Goal: Information Seeking & Learning: Find specific fact

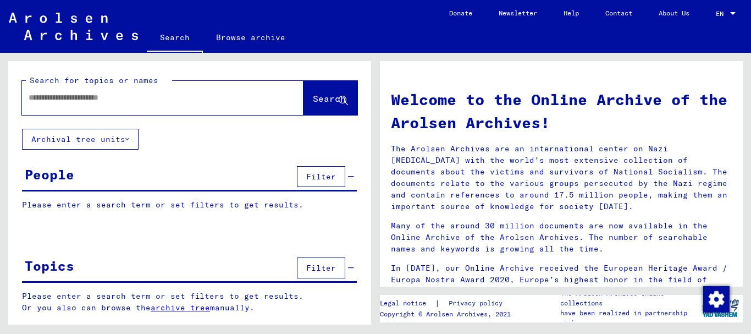
click at [362, 124] on div "Search for topics or names Search" at bounding box center [189, 95] width 363 height 68
click at [362, 125] on div "Search for topics or names Search" at bounding box center [189, 95] width 363 height 68
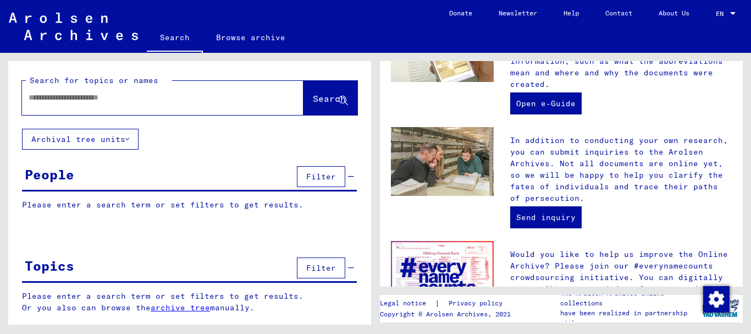
scroll to position [489, 0]
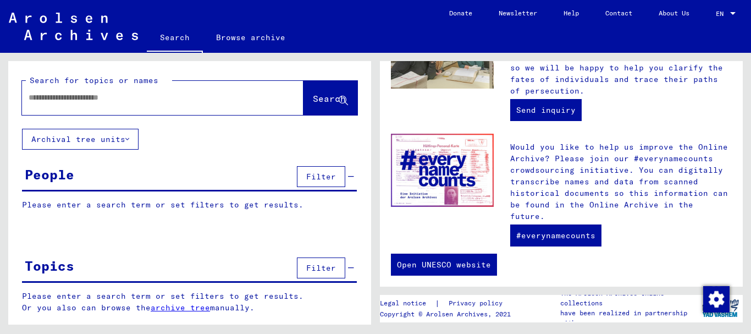
click at [129, 236] on div at bounding box center [189, 234] width 363 height 14
click at [92, 96] on input "text" at bounding box center [150, 98] width 242 height 12
click at [62, 98] on input "********" at bounding box center [150, 98] width 242 height 12
type input "********"
click at [334, 176] on span "Filter" at bounding box center [321, 177] width 30 height 10
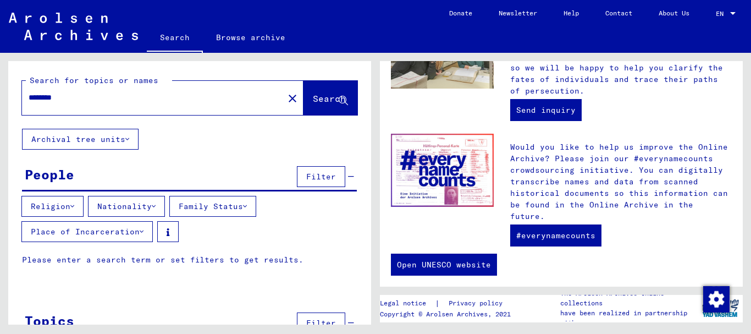
click at [202, 205] on button "Family Status" at bounding box center [212, 206] width 87 height 21
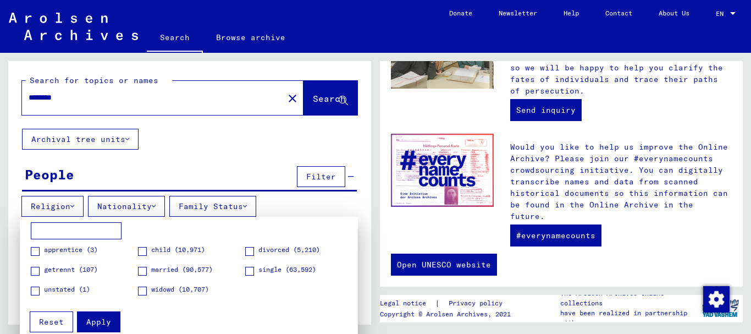
drag, startPoint x: 367, startPoint y: 201, endPoint x: 361, endPoint y: 277, distance: 76.1
click at [361, 277] on div at bounding box center [375, 167] width 751 height 334
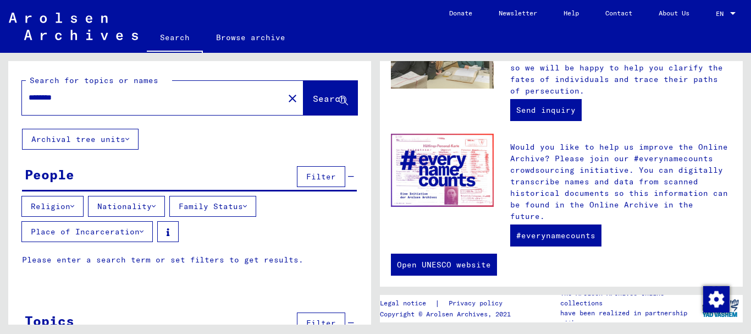
click at [130, 208] on button "Nationality" at bounding box center [126, 206] width 77 height 21
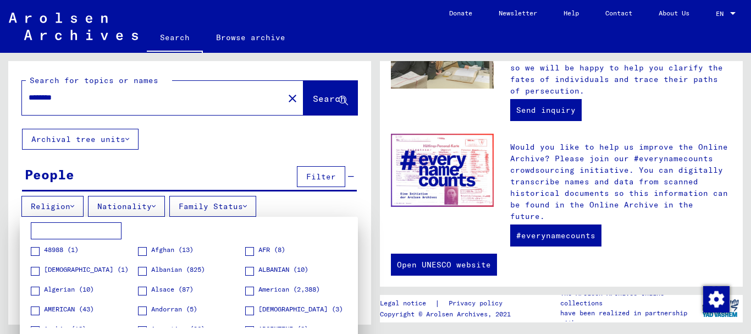
click at [73, 202] on div at bounding box center [375, 167] width 751 height 334
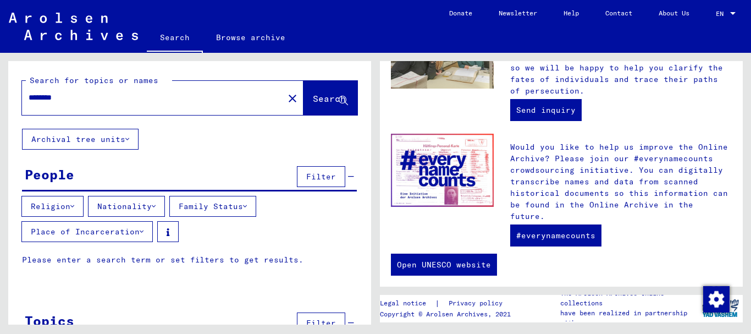
click at [82, 229] on button "Place of Incarceration" at bounding box center [86, 231] width 131 height 21
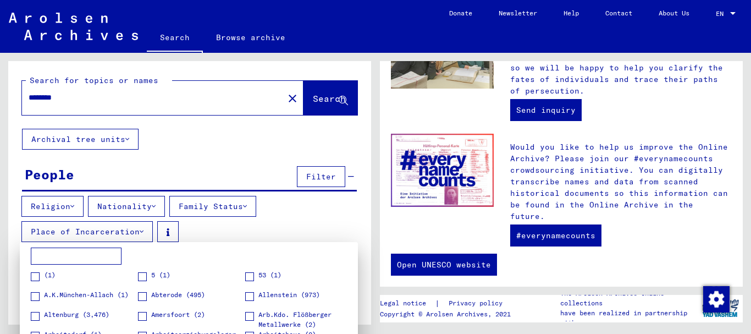
drag, startPoint x: 365, startPoint y: 218, endPoint x: 368, endPoint y: 272, distance: 53.4
click at [368, 272] on div at bounding box center [375, 167] width 751 height 334
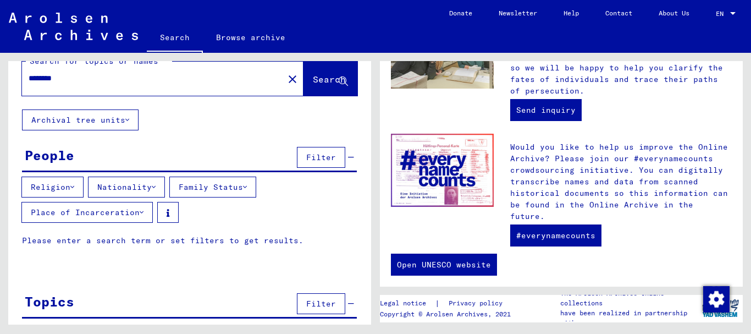
scroll to position [52, 0]
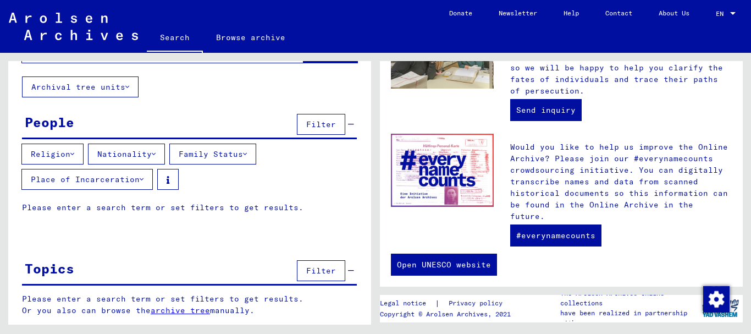
click at [306, 273] on span "Filter" at bounding box center [321, 271] width 30 height 10
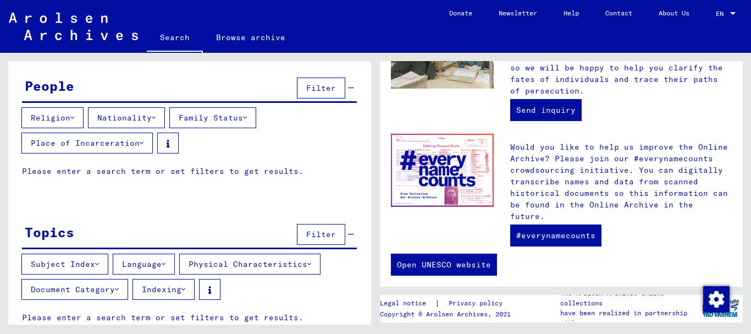
scroll to position [107, 0]
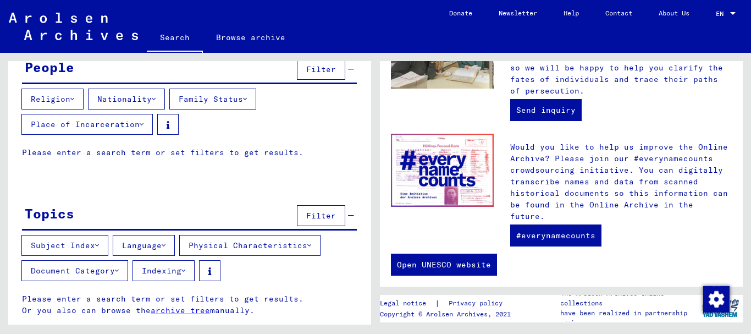
click at [114, 273] on button "Document Category" at bounding box center [74, 270] width 107 height 21
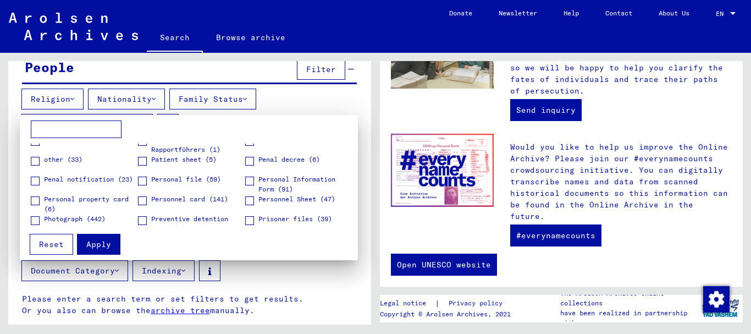
scroll to position [506, 0]
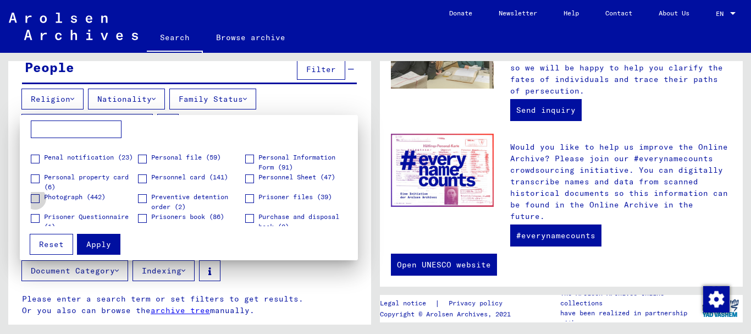
click at [37, 200] on span at bounding box center [35, 198] width 9 height 9
click at [104, 250] on button "Apply" at bounding box center [98, 244] width 43 height 21
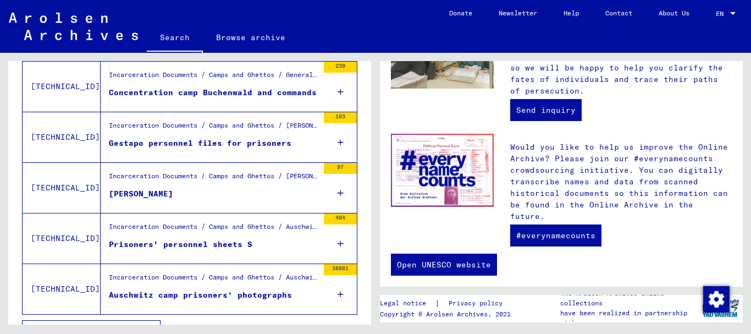
scroll to position [354, 0]
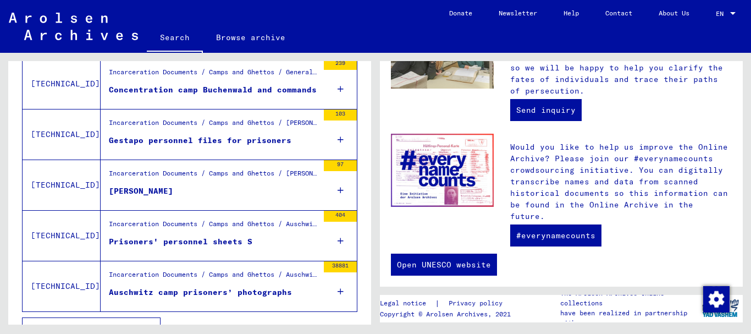
click at [208, 195] on figure "[PERSON_NAME]" at bounding box center [213, 193] width 209 height 16
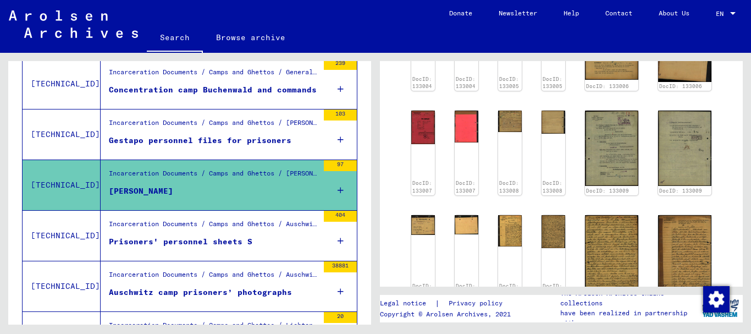
scroll to position [580, 0]
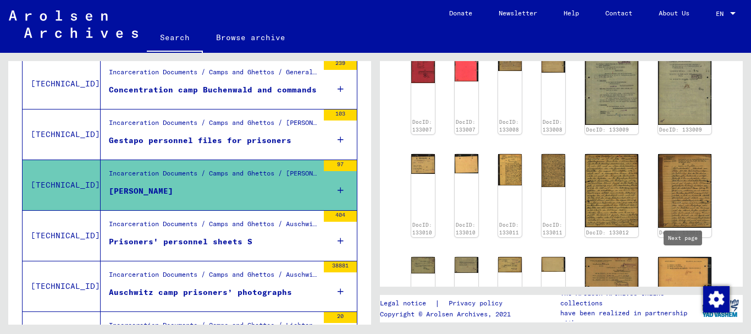
click at [685, 318] on icon "Next page" at bounding box center [691, 325] width 15 height 15
type input "*"
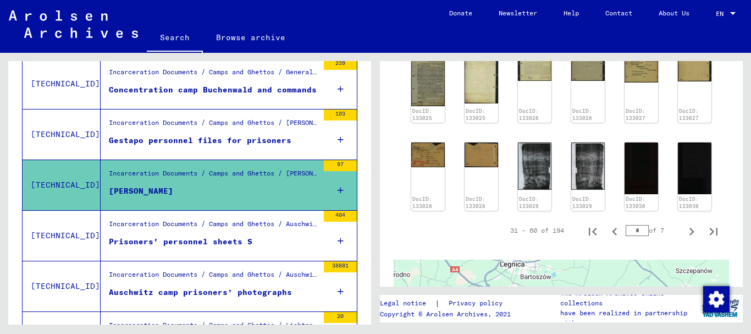
scroll to position [578, 0]
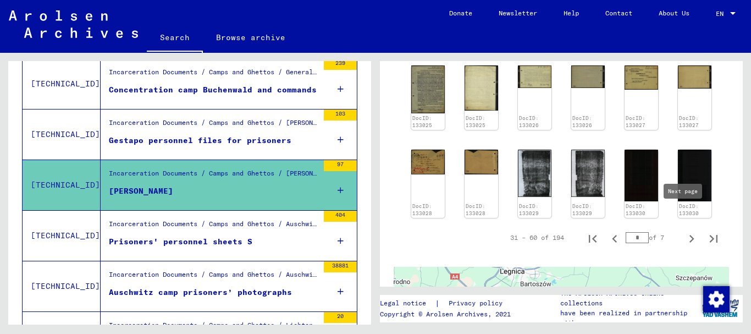
click at [684, 231] on icon "Next page" at bounding box center [691, 238] width 15 height 15
type input "*"
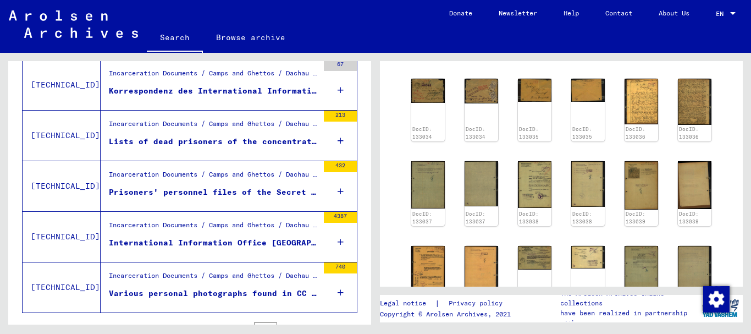
scroll to position [0, 0]
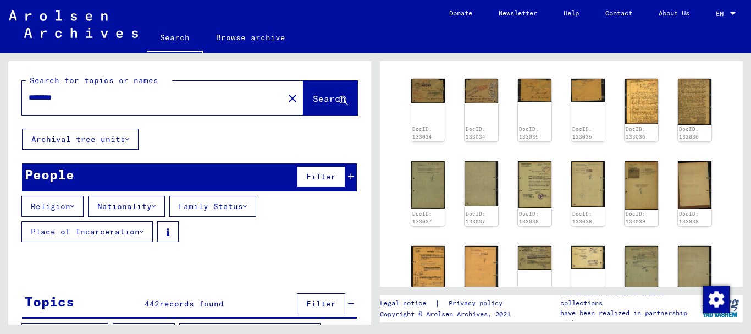
drag, startPoint x: 59, startPoint y: 97, endPoint x: 319, endPoint y: 92, distance: 260.1
click at [319, 92] on button "Search" at bounding box center [331, 98] width 54 height 34
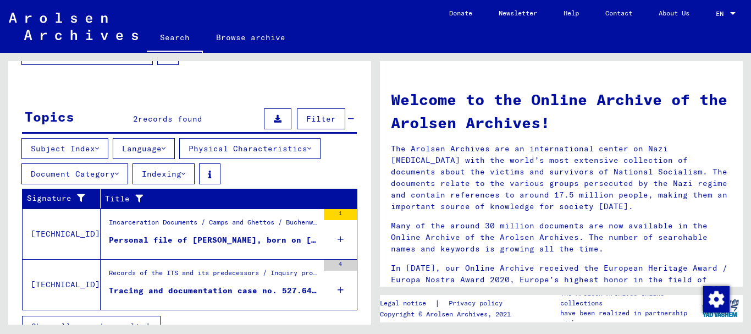
scroll to position [184, 0]
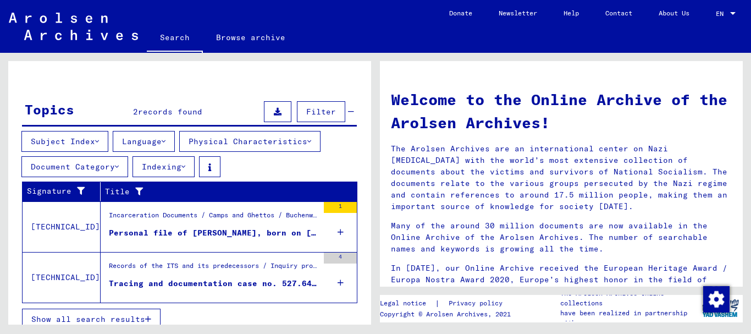
click at [217, 229] on div "Personal file of [PERSON_NAME], born on [DEMOGRAPHIC_DATA]" at bounding box center [213, 233] width 209 height 12
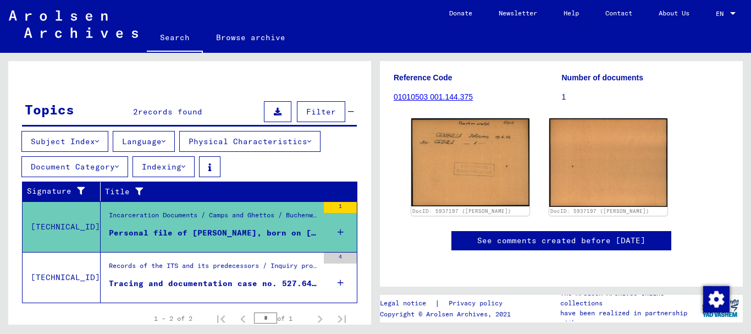
scroll to position [177, 0]
click at [177, 276] on figure "Records of the ITS and its predecessors / Inquiry processing / ITS case files a…" at bounding box center [213, 269] width 209 height 16
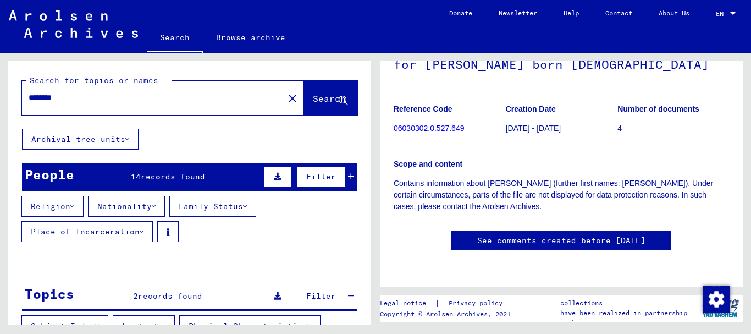
click at [61, 97] on input "********" at bounding box center [153, 98] width 249 height 12
click at [313, 103] on span "Search" at bounding box center [329, 98] width 33 height 11
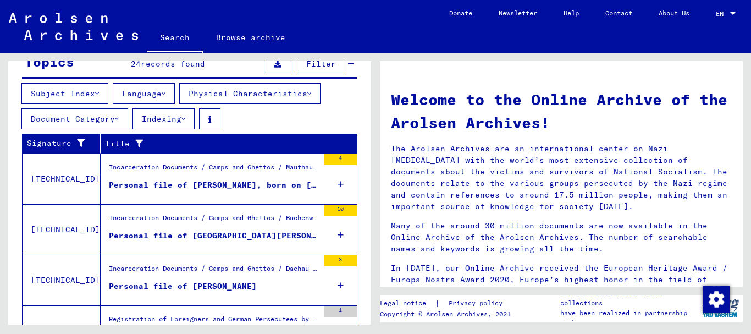
scroll to position [247, 0]
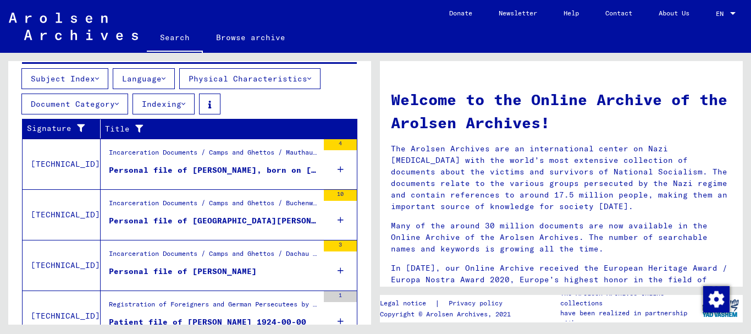
click at [203, 168] on div "Personal file of [PERSON_NAME], born on [DEMOGRAPHIC_DATA]" at bounding box center [213, 170] width 209 height 12
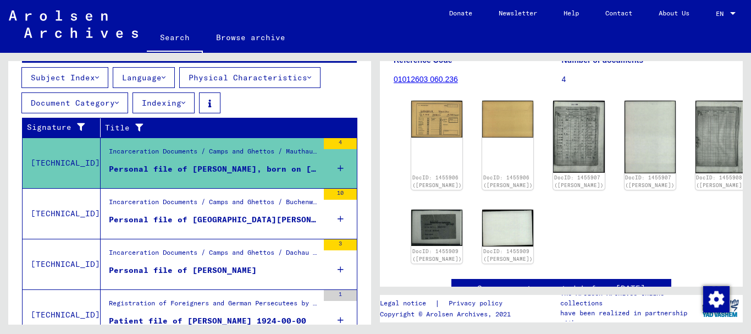
scroll to position [158, 0]
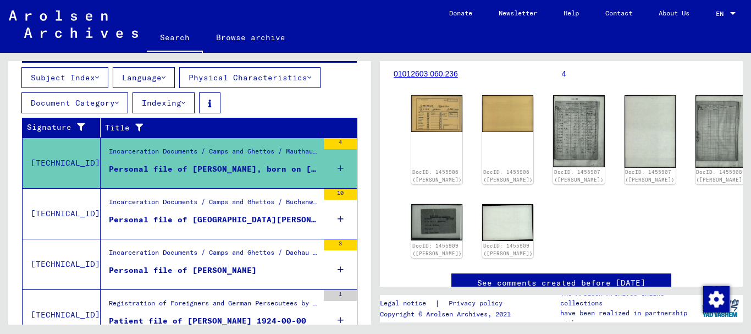
click at [175, 229] on figure "Personal file of [GEOGRAPHIC_DATA][PERSON_NAME], born on [DEMOGRAPHIC_DATA]" at bounding box center [213, 222] width 209 height 16
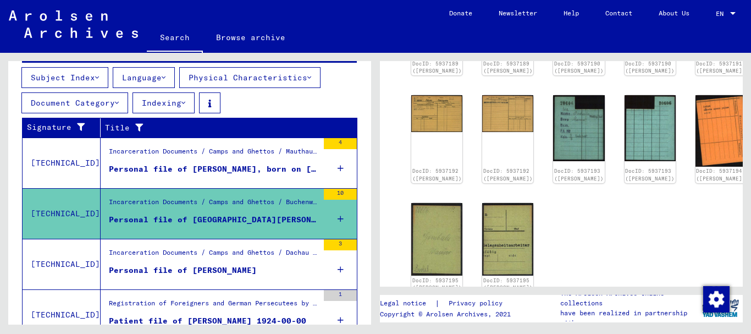
click at [157, 258] on div "Incarceration Documents / Camps and Ghettos / Dachau Concentration Camp / Indiv…" at bounding box center [213, 254] width 209 height 15
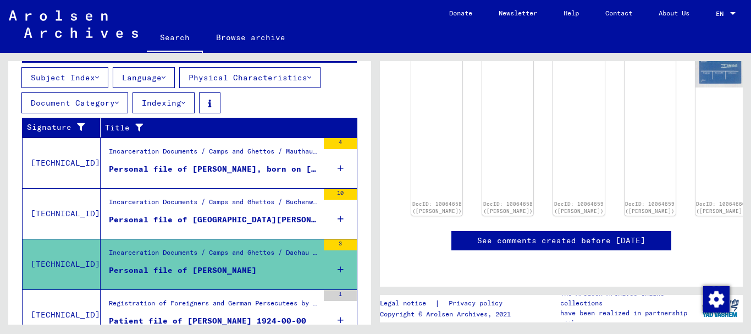
click at [159, 306] on div "Registration of Foreigners and German Persecutees by Public Institutions, Socia…" at bounding box center [213, 305] width 209 height 15
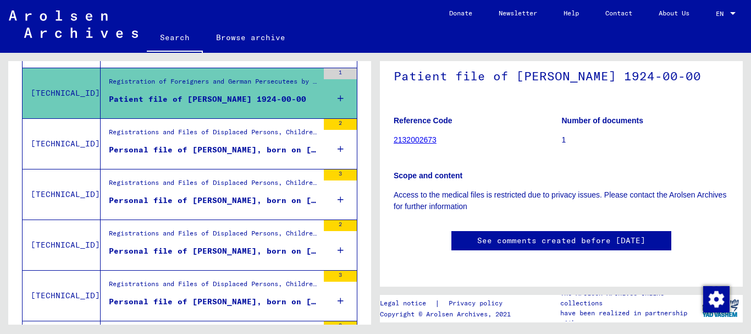
click at [186, 150] on div "Personal file of [PERSON_NAME], born on [DEMOGRAPHIC_DATA], born in [GEOGRAPHIC…" at bounding box center [213, 150] width 209 height 12
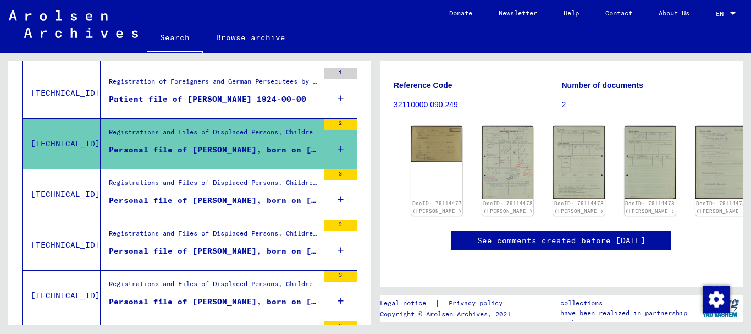
click at [206, 190] on div "Registrations and Files of Displaced Persons, Children and Missing Persons / Re…" at bounding box center [213, 185] width 209 height 15
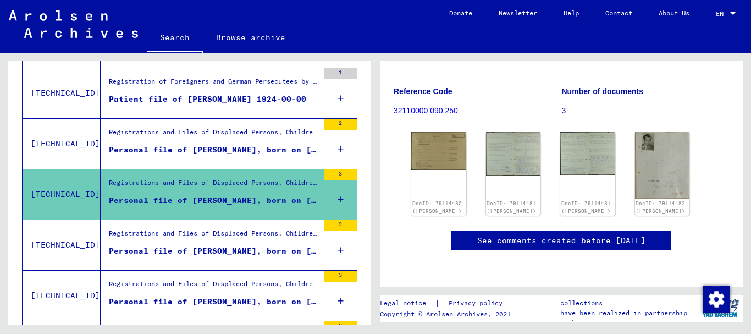
click at [282, 249] on div "Personal file of [PERSON_NAME], born on [DEMOGRAPHIC_DATA], born in [GEOGRAPHIC…" at bounding box center [213, 251] width 209 height 12
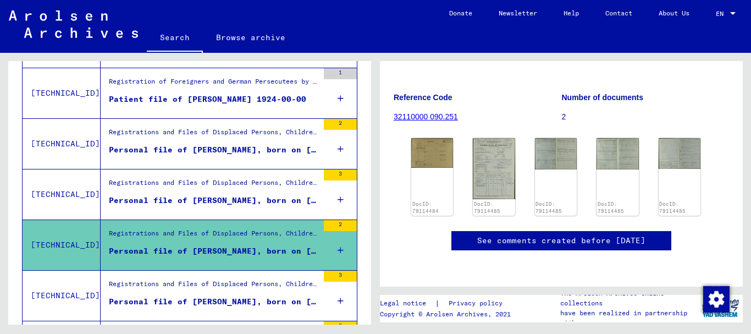
click at [231, 294] on figure "Registrations and Files of Displaced Persons, Children and Missing Persons / Re…" at bounding box center [213, 287] width 209 height 16
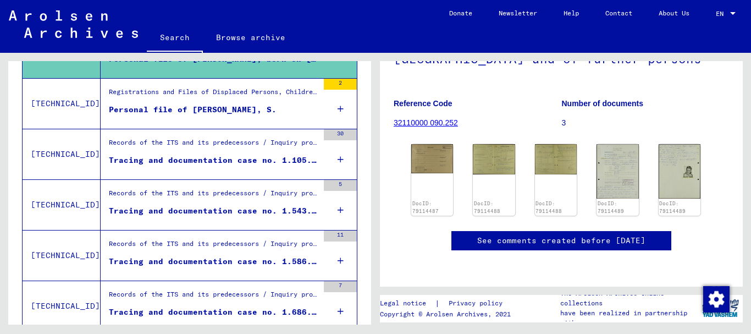
click at [179, 112] on div "Personal file of [PERSON_NAME], S." at bounding box center [193, 110] width 168 height 12
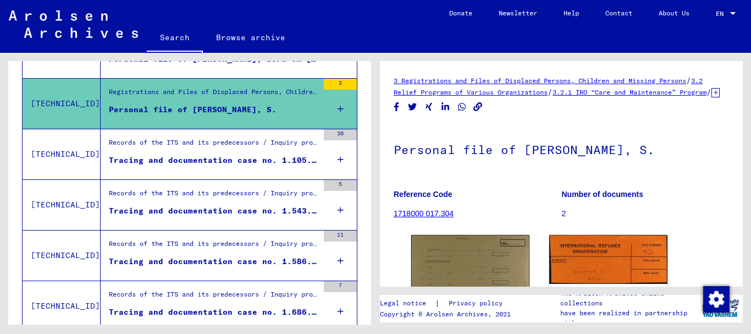
click at [183, 159] on div "Tracing and documentation case no. 1.105.947 for [PERSON_NAME] born [DEMOGRAPHI…" at bounding box center [213, 161] width 209 height 12
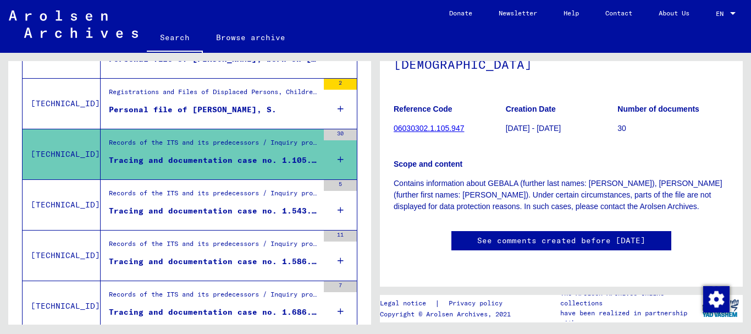
click at [128, 216] on div "Tracing and documentation case no. 1.543.950 for [PERSON_NAME] born [DEMOGRAPHI…" at bounding box center [213, 211] width 209 height 12
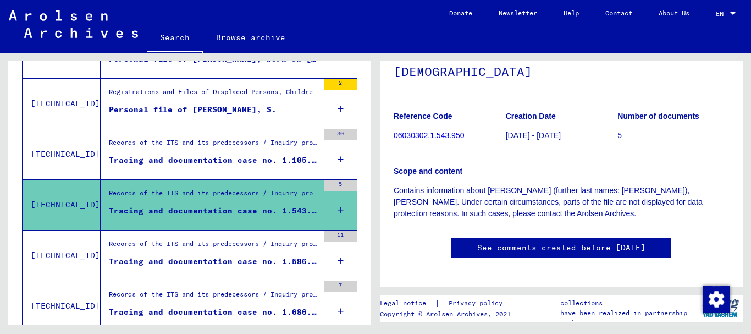
click at [161, 269] on figure "Tracing and documentation case no. 1.586.909 for [GEOGRAPHIC_DATA][PERSON_NAME]…" at bounding box center [213, 264] width 209 height 16
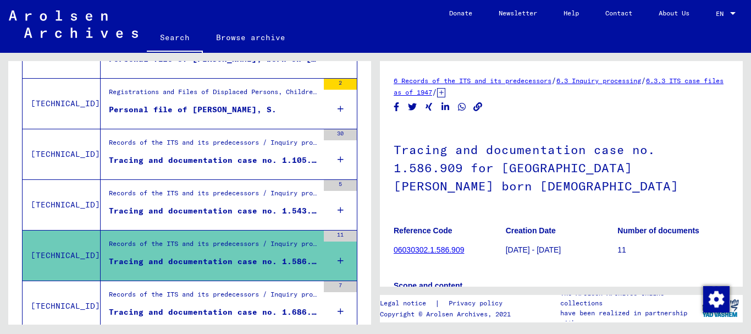
click at [180, 310] on div "Tracing and documentation case no. 1.686.311 for [PERSON_NAME] born [DEMOGRAPHI…" at bounding box center [213, 312] width 209 height 12
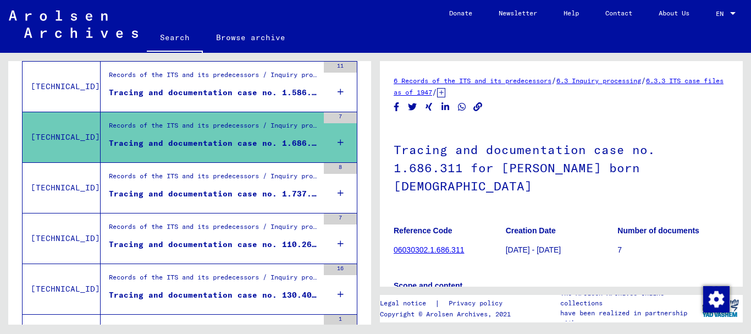
click at [198, 239] on div "Tracing and documentation case no. 110.266 for [PERSON_NAME] born [DEMOGRAPHIC_…" at bounding box center [213, 245] width 209 height 12
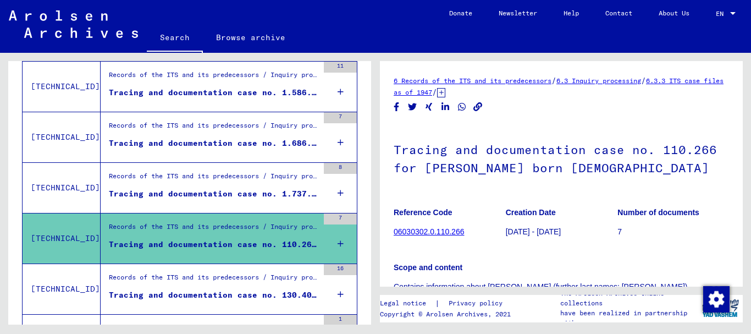
click at [218, 297] on div "Tracing and documentation case no. 130.408 for [PERSON_NAME] born [DEMOGRAPHIC_…" at bounding box center [213, 295] width 209 height 12
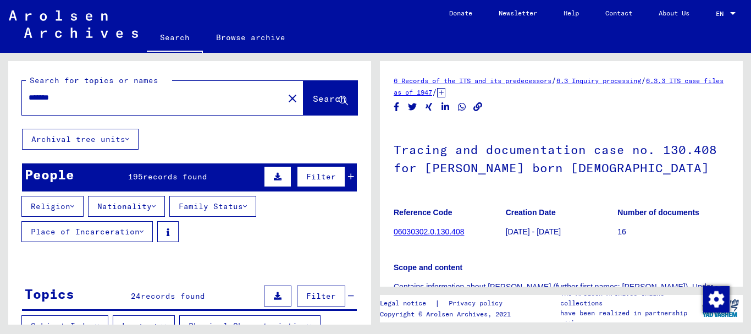
click at [41, 98] on input "*******" at bounding box center [153, 98] width 249 height 12
type input "******"
click at [313, 99] on span "Search" at bounding box center [329, 98] width 33 height 11
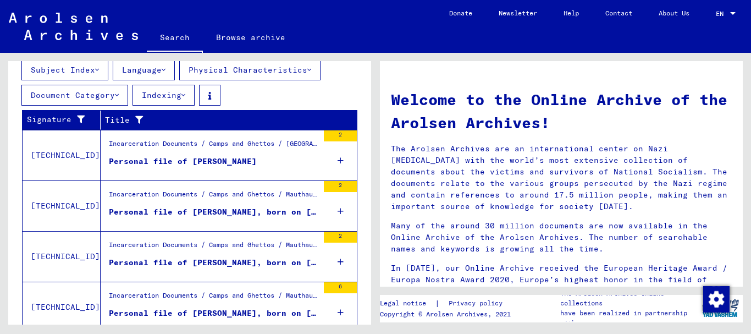
click at [216, 215] on div "Personal file of [PERSON_NAME], born on [DEMOGRAPHIC_DATA]" at bounding box center [213, 212] width 209 height 12
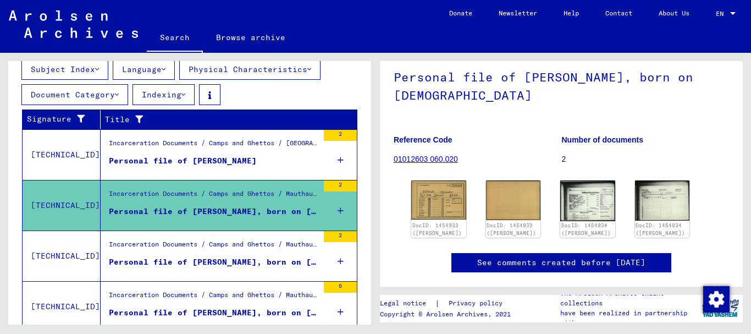
click at [232, 261] on div "Personal file of [PERSON_NAME], born on [DEMOGRAPHIC_DATA]" at bounding box center [213, 262] width 209 height 12
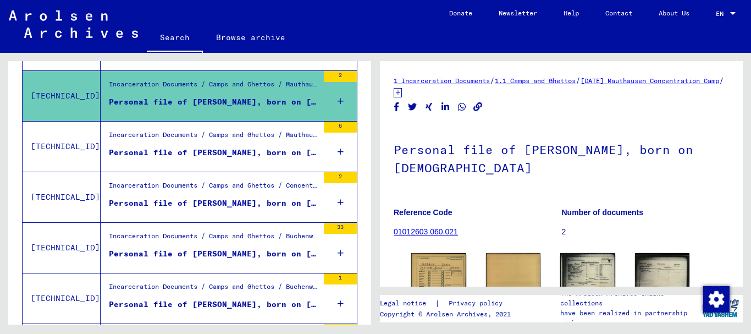
click at [159, 153] on div "Personal file of [PERSON_NAME], born on [DEMOGRAPHIC_DATA]" at bounding box center [213, 153] width 209 height 12
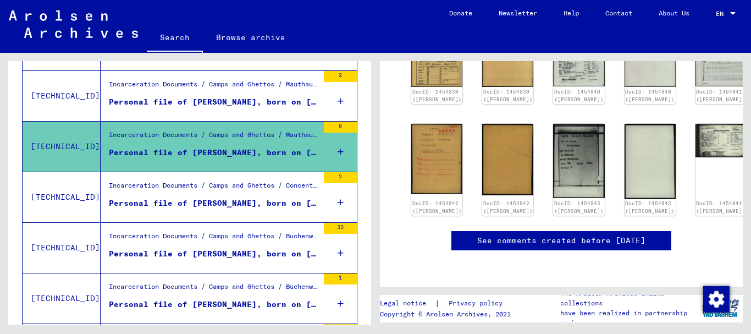
click at [212, 203] on div "Personal file of [PERSON_NAME], born on [DEMOGRAPHIC_DATA]" at bounding box center [213, 203] width 209 height 12
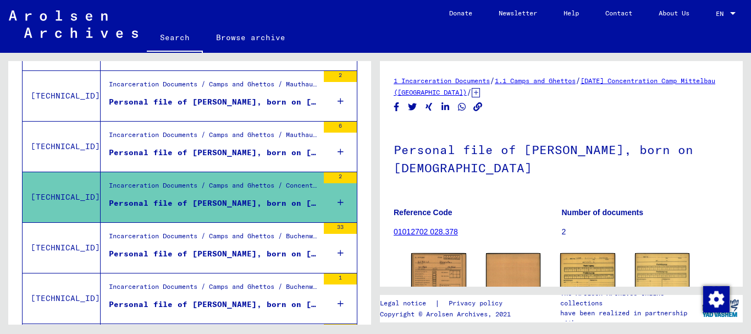
click at [244, 261] on figure "Personal file of [PERSON_NAME], born on [DEMOGRAPHIC_DATA]" at bounding box center [213, 256] width 209 height 16
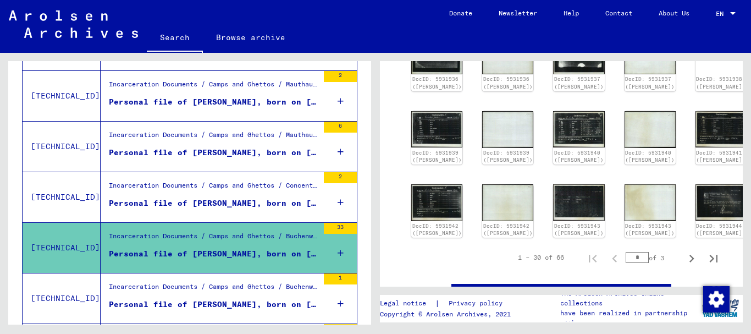
scroll to position [483, 0]
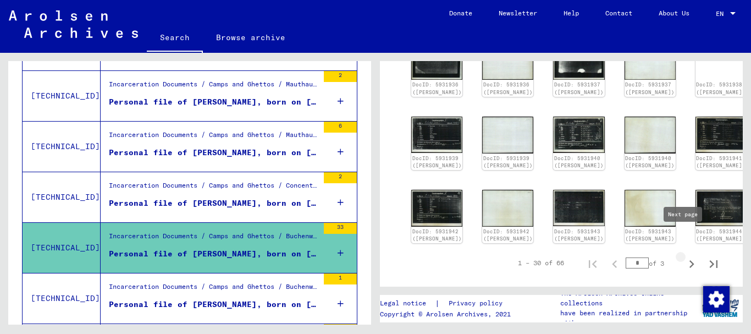
click at [685, 256] on icon "Next page" at bounding box center [691, 263] width 15 height 15
type input "*"
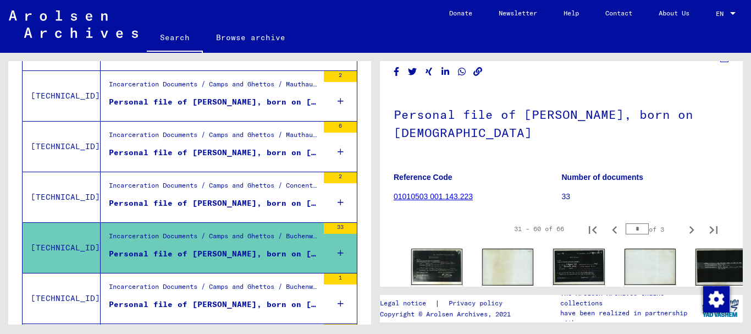
scroll to position [21, 0]
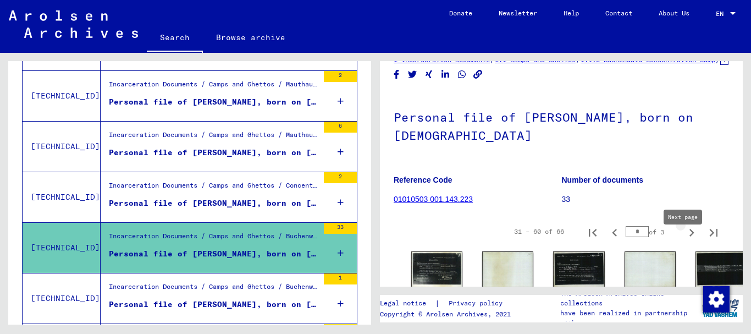
click at [684, 240] on icon "Next page" at bounding box center [691, 232] width 15 height 15
type input "*"
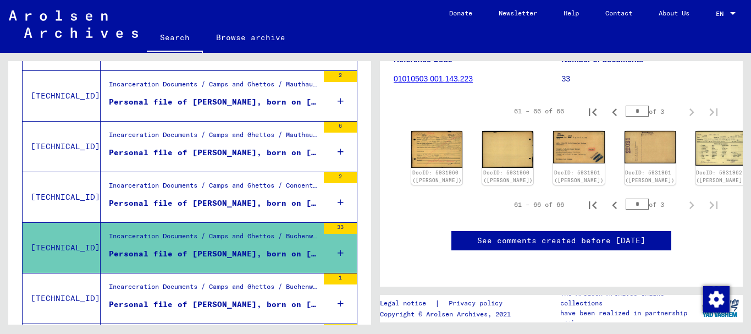
scroll to position [212, 0]
click at [266, 288] on div "Incarceration Documents / Camps and Ghettos / Buchenwald Concentration Camp / I…" at bounding box center [213, 289] width 209 height 15
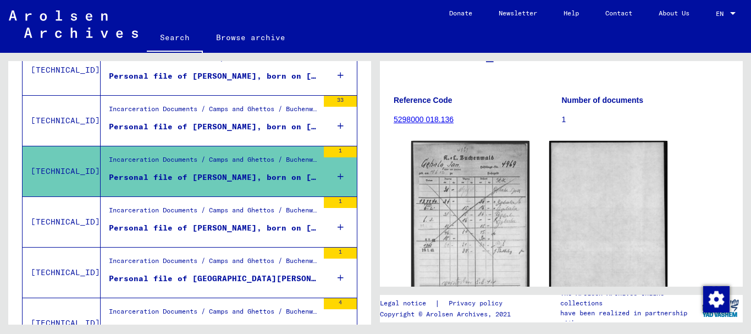
scroll to position [539, 0]
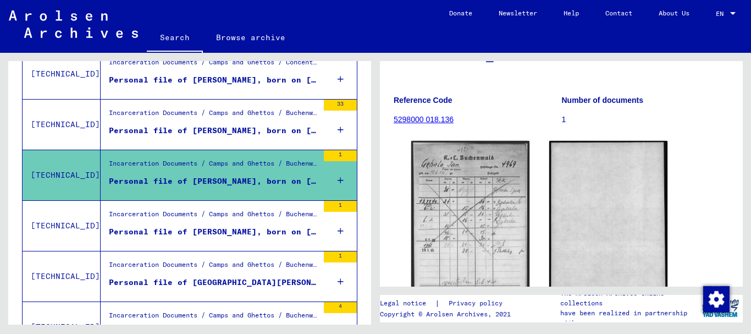
click at [216, 233] on div "Personal file of [PERSON_NAME], born on [DEMOGRAPHIC_DATA]" at bounding box center [213, 232] width 209 height 12
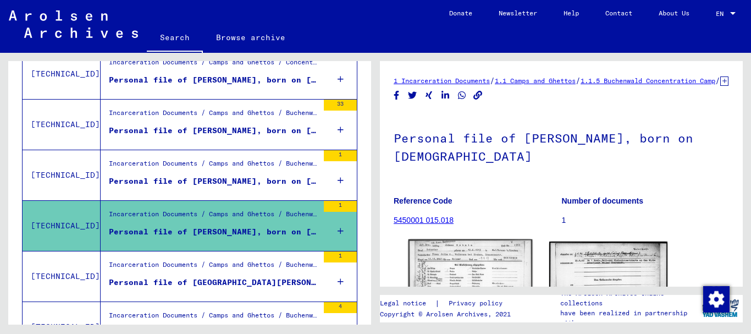
click at [459, 273] on img at bounding box center [471, 282] width 124 height 87
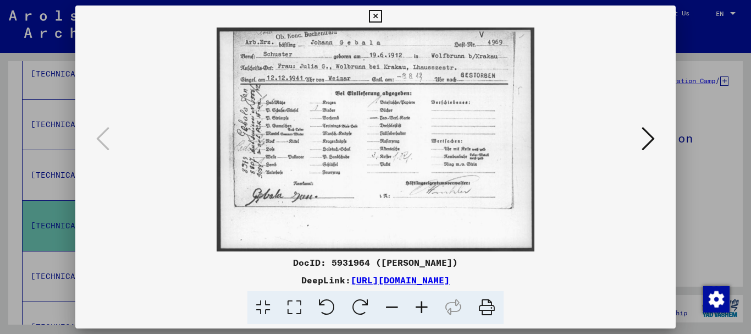
click at [459, 273] on div "DocID: 5931964 ([PERSON_NAME]) DeepLink: [URL][DOMAIN_NAME]" at bounding box center [375, 290] width 601 height 69
click at [375, 12] on icon at bounding box center [375, 16] width 13 height 13
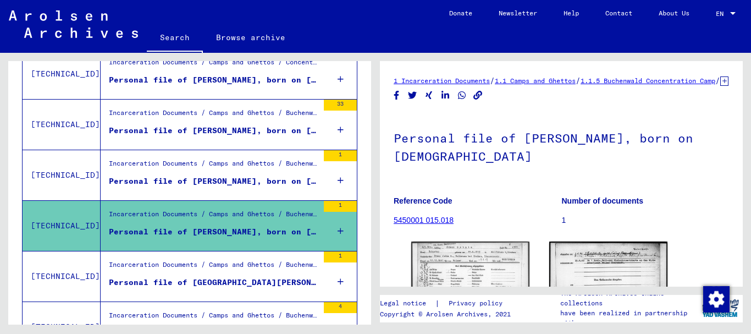
click at [279, 263] on div "Incarceration Documents / Camps and Ghettos / Buchenwald Concentration Camp / I…" at bounding box center [213, 267] width 209 height 15
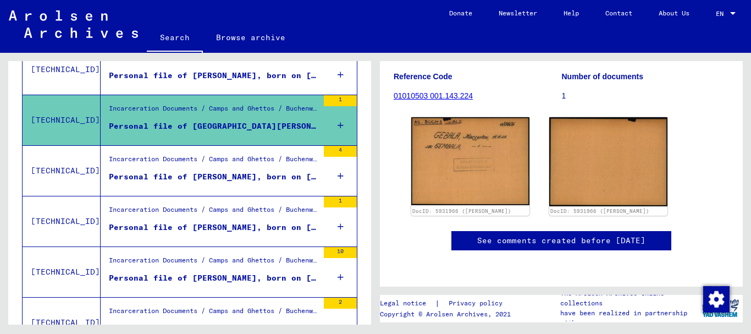
scroll to position [714, 0]
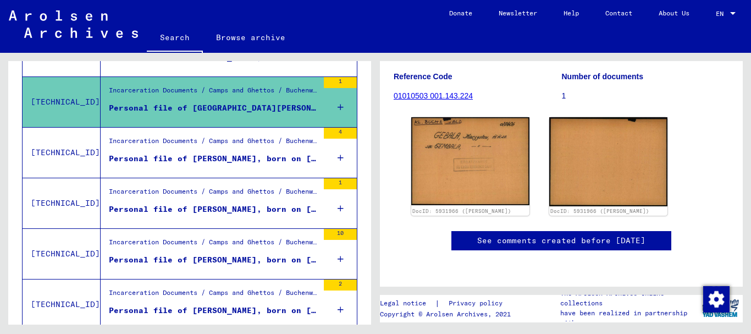
click at [199, 163] on div "Personal file of [PERSON_NAME], born on [DEMOGRAPHIC_DATA]" at bounding box center [213, 159] width 209 height 12
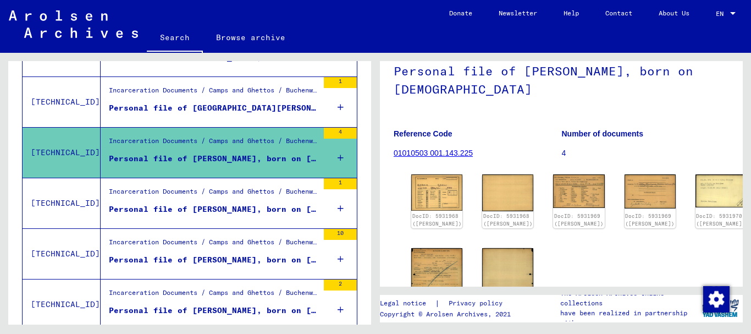
scroll to position [125, 0]
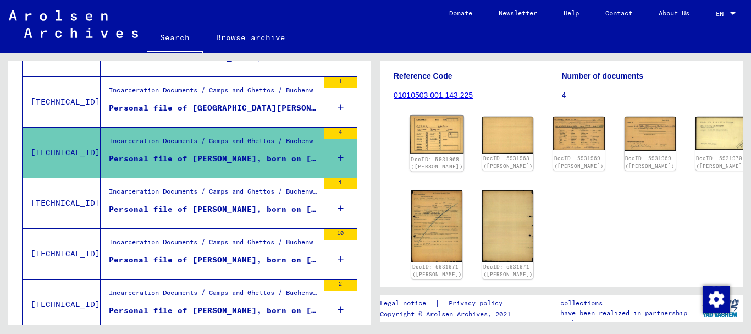
click at [426, 156] on link "DocID: 5931968 ([PERSON_NAME])" at bounding box center [437, 163] width 52 height 14
